Goal: Book appointment/travel/reservation

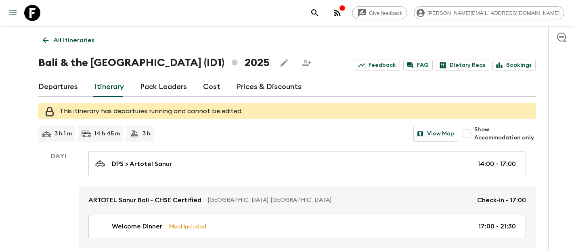
scroll to position [1628, 0]
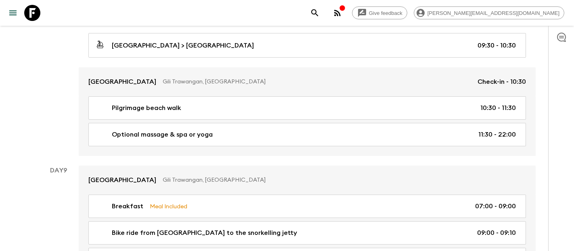
click at [33, 13] on icon at bounding box center [32, 13] width 16 height 16
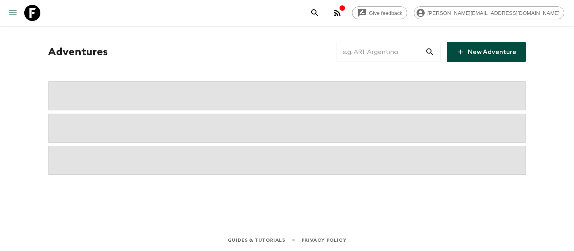
click at [382, 54] on input "text" at bounding box center [381, 52] width 88 height 23
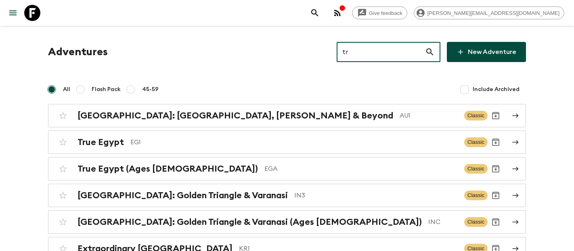
type input "tr1"
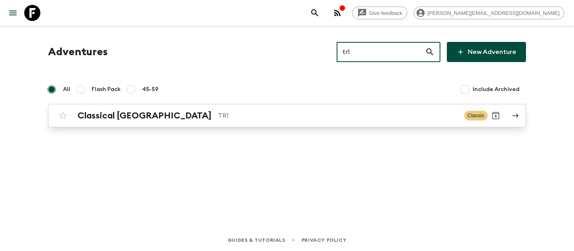
click at [142, 109] on div "Classical Türkiye TR1 Classic" at bounding box center [271, 116] width 433 height 16
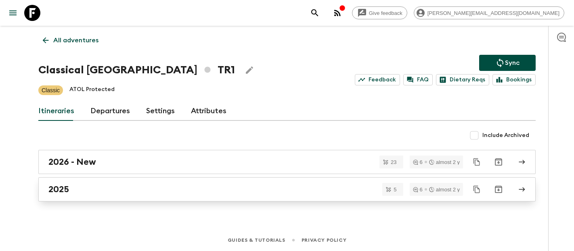
click at [79, 195] on div "2025" at bounding box center [279, 189] width 462 height 10
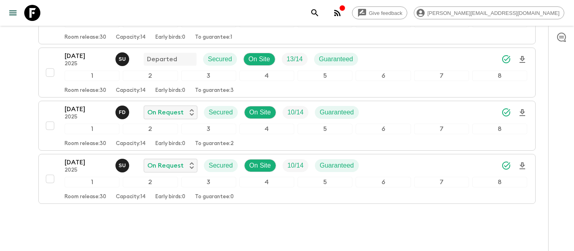
scroll to position [218, 0]
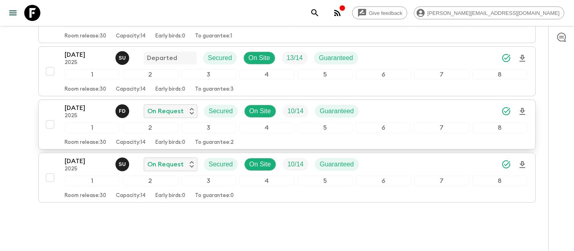
click at [81, 112] on p "[DATE]" at bounding box center [87, 108] width 44 height 10
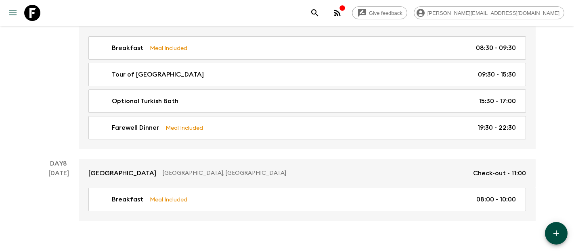
scroll to position [1628, 0]
